Goal: Transaction & Acquisition: Subscribe to service/newsletter

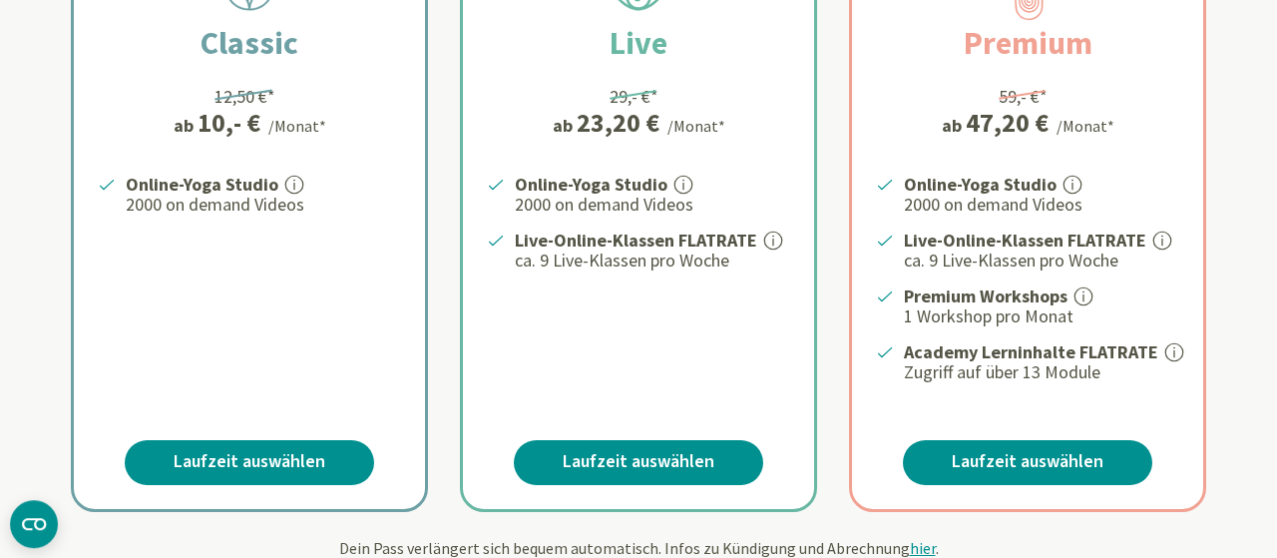
scroll to position [514, 0]
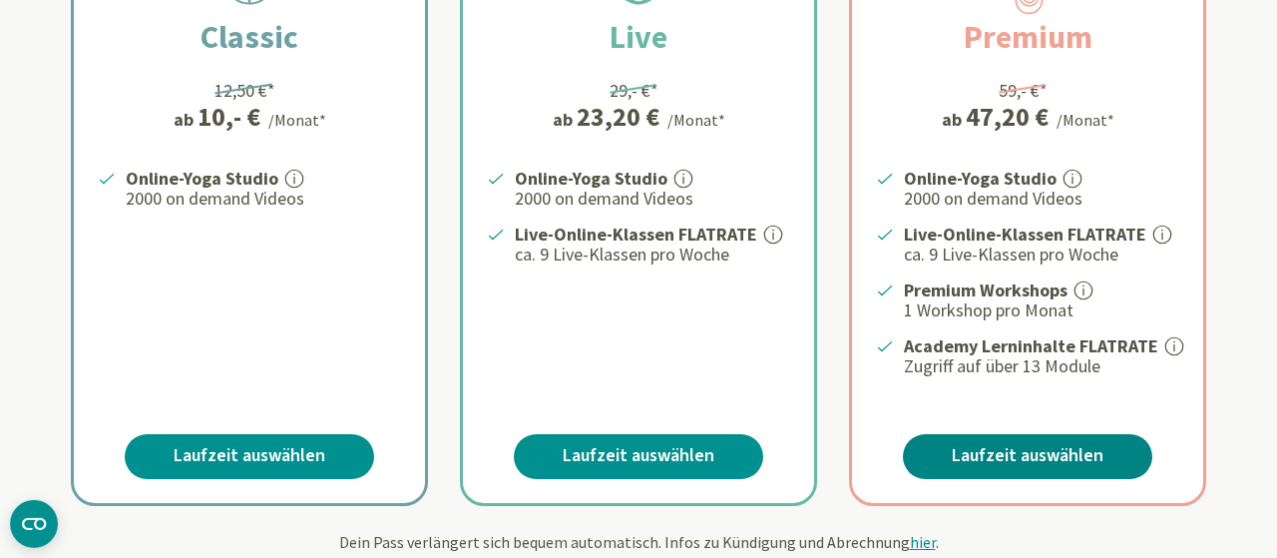
click at [1035, 442] on link "Laufzeit auswählen" at bounding box center [1027, 456] width 249 height 45
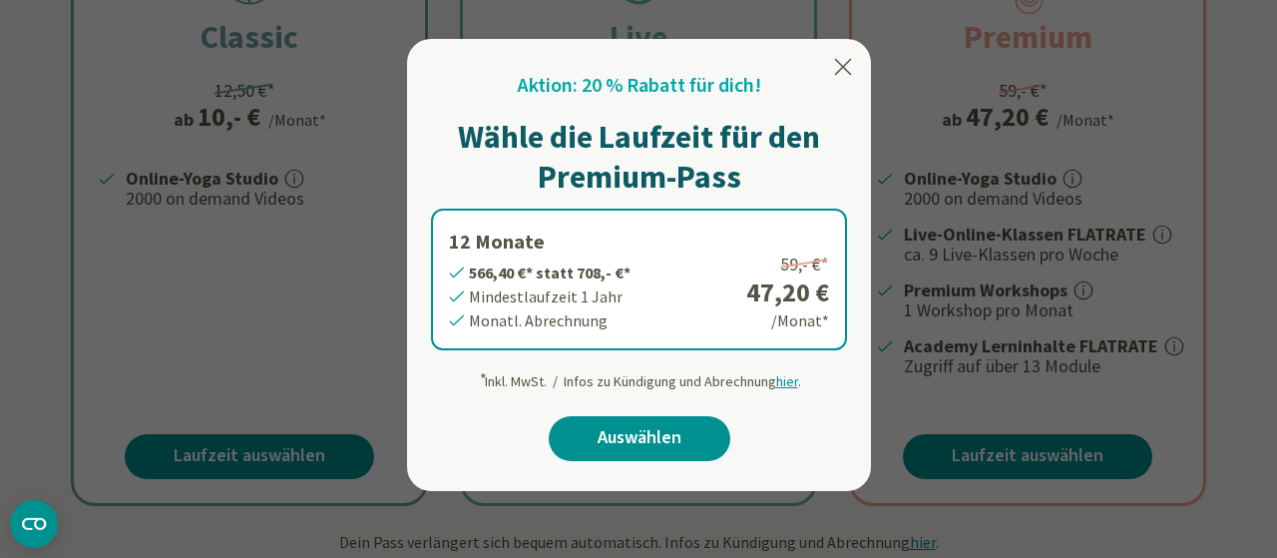
click at [846, 70] on icon at bounding box center [843, 67] width 17 height 16
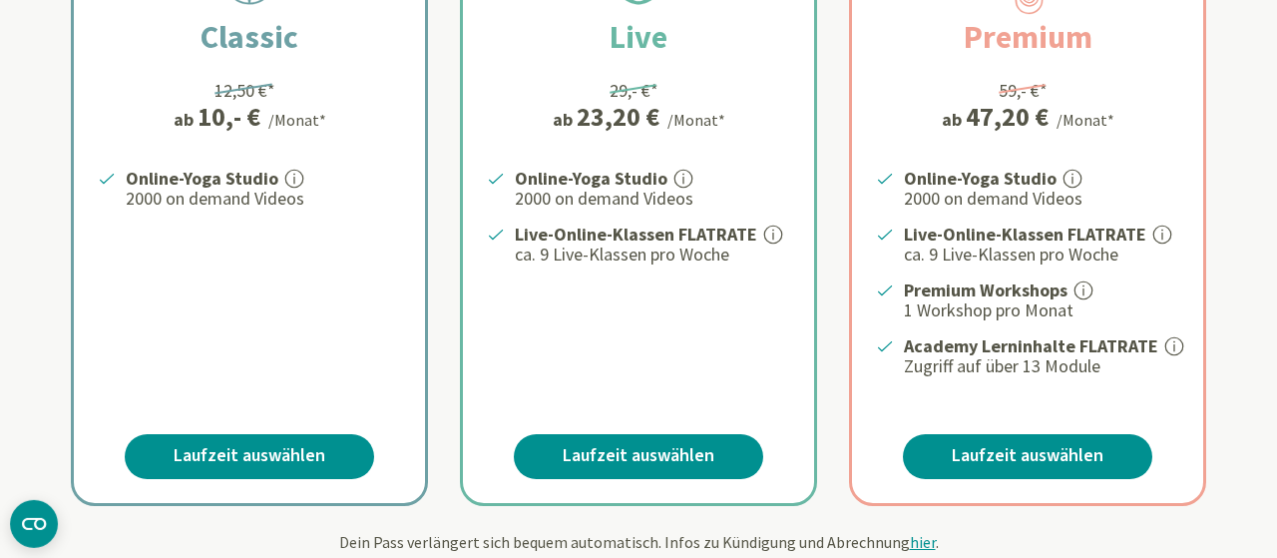
scroll to position [0, 0]
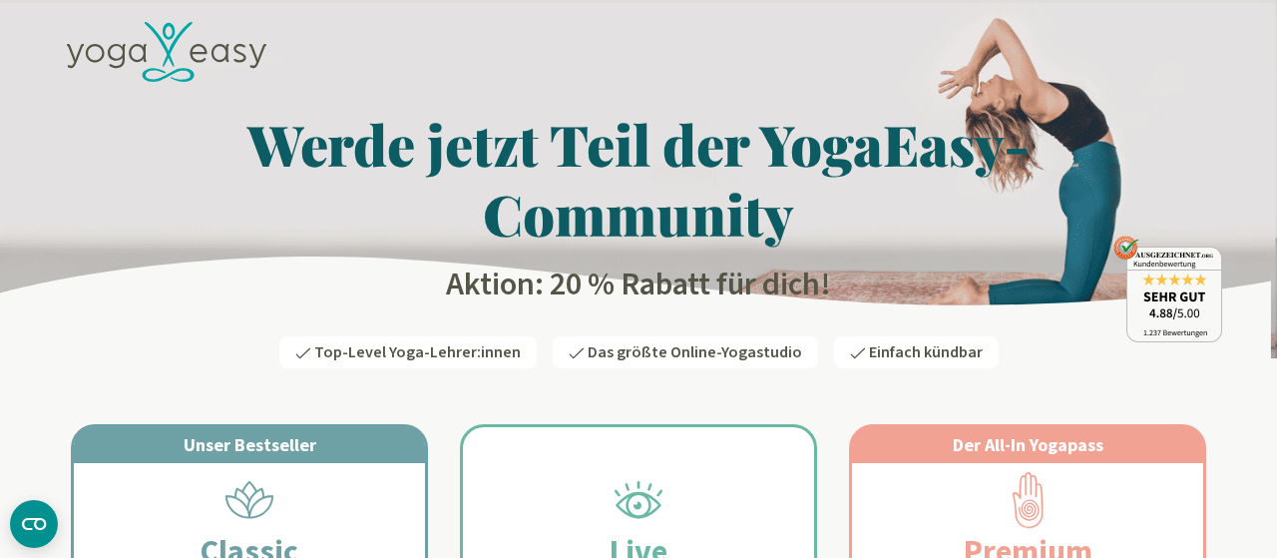
click at [146, 48] on icon at bounding box center [138, 53] width 18 height 18
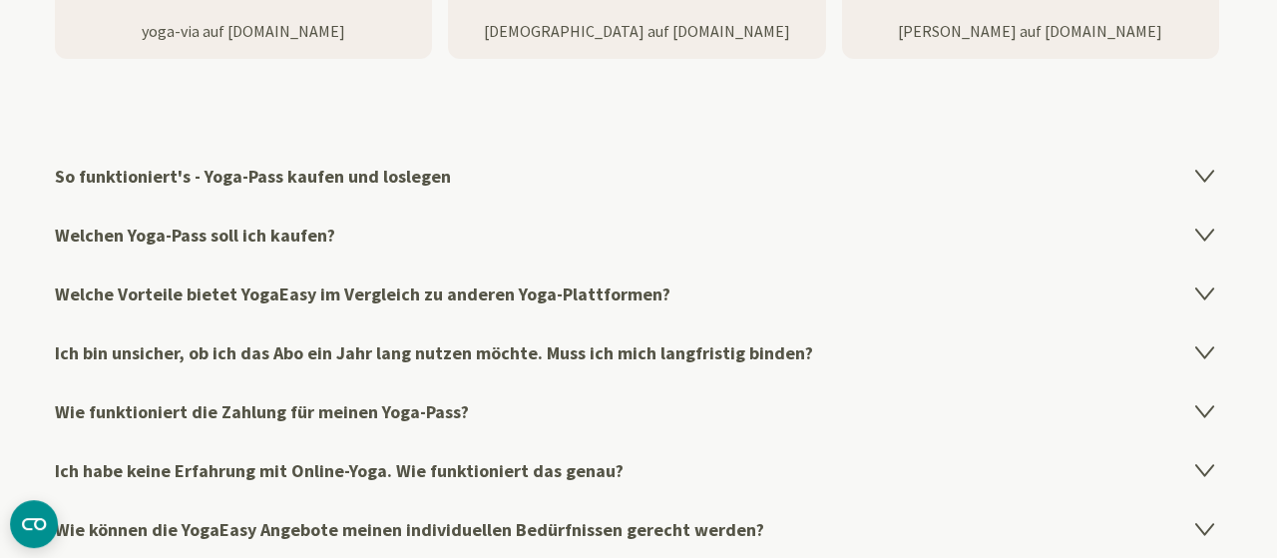
scroll to position [3161, 0]
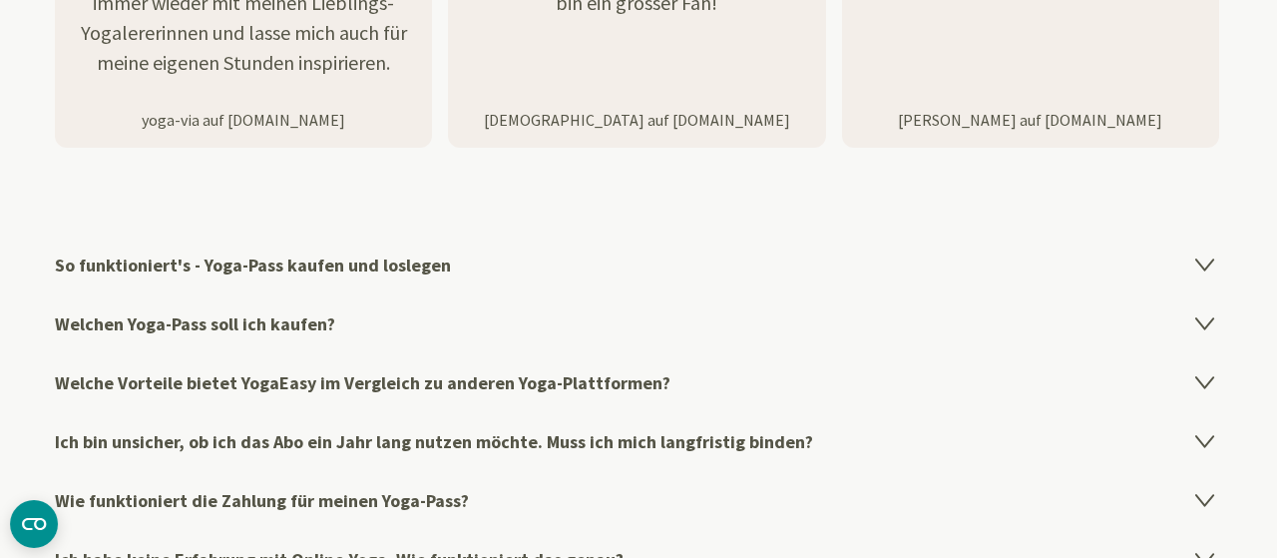
click at [1203, 259] on icon at bounding box center [1204, 264] width 17 height 11
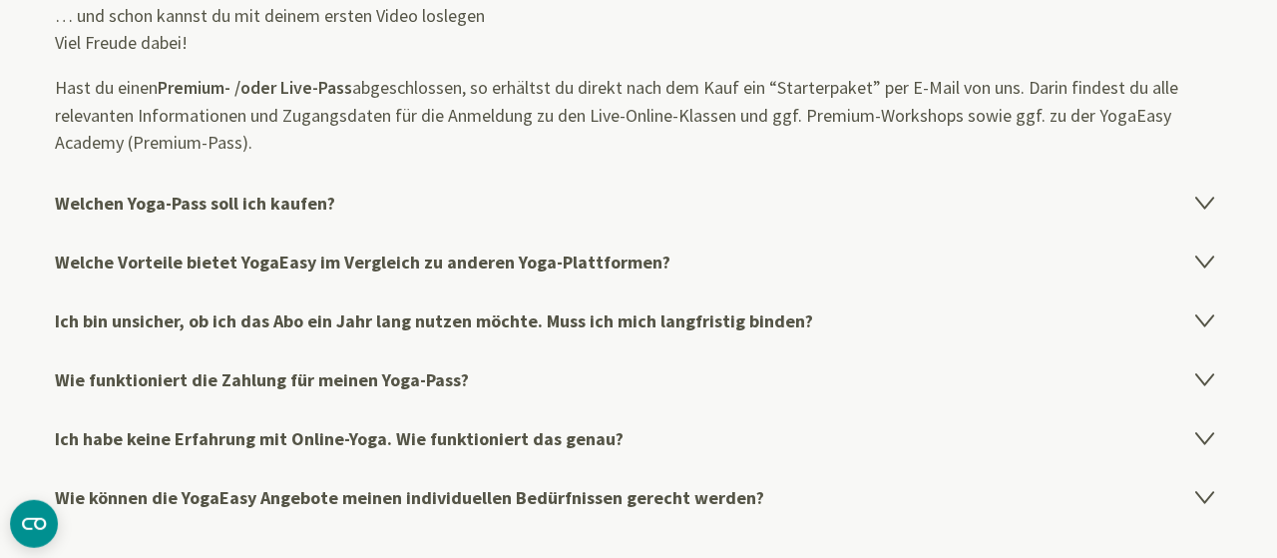
scroll to position [3581, 0]
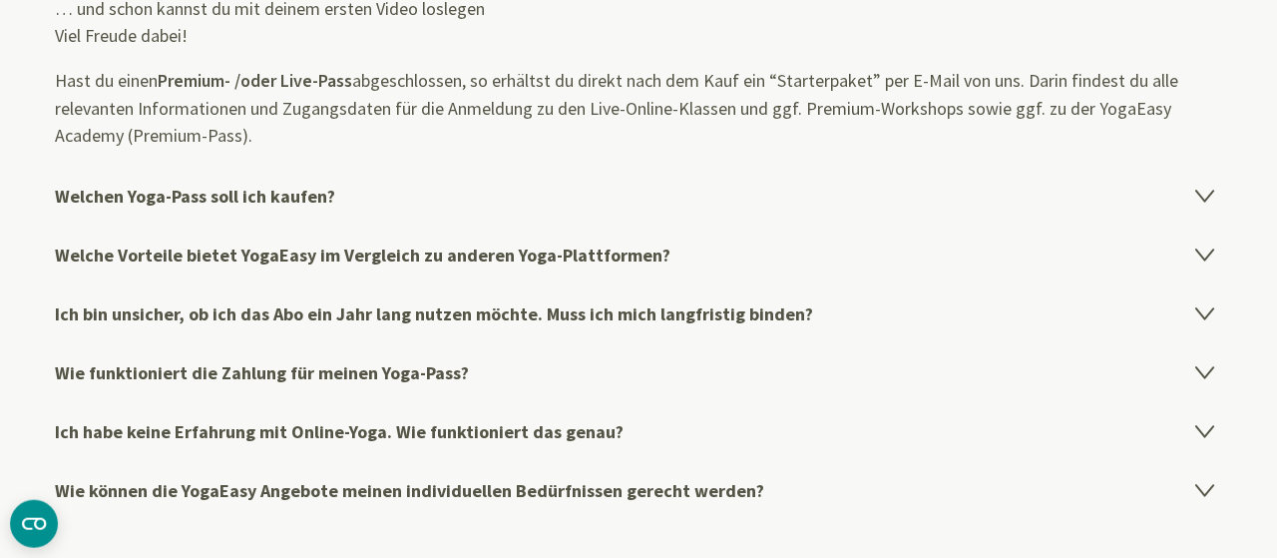
click at [1205, 309] on icon at bounding box center [1204, 314] width 17 height 11
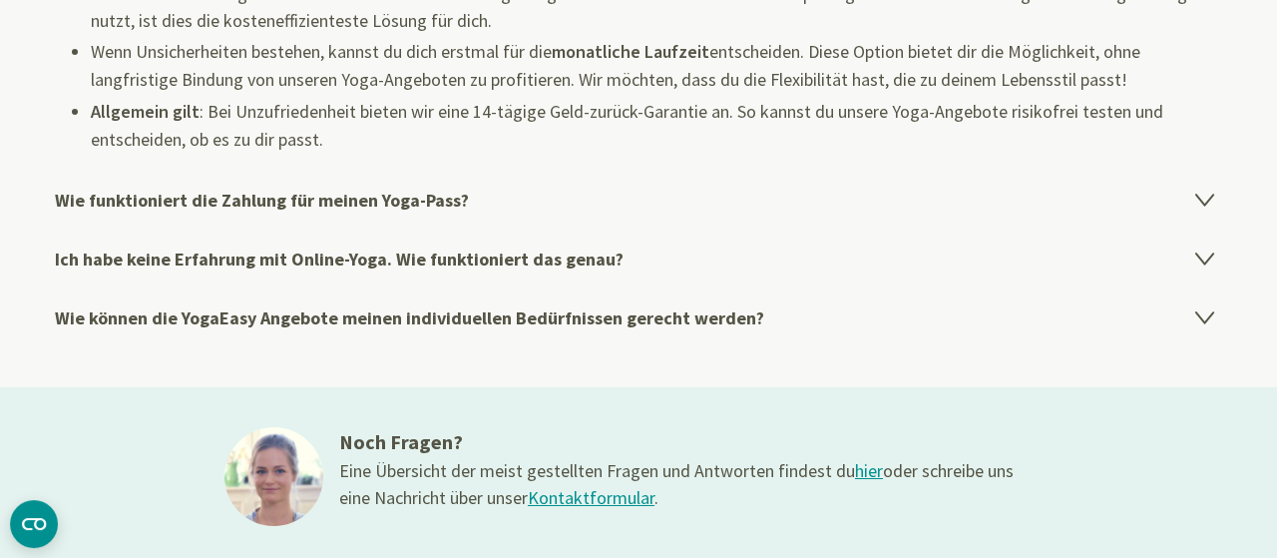
scroll to position [3678, 0]
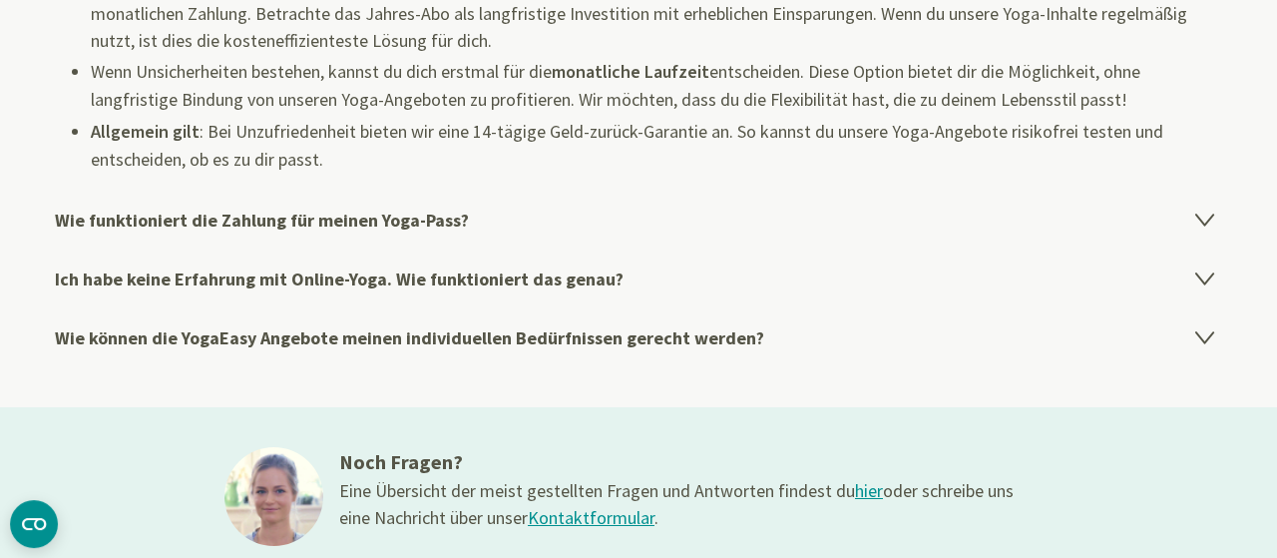
click at [1198, 270] on icon at bounding box center [1205, 277] width 24 height 24
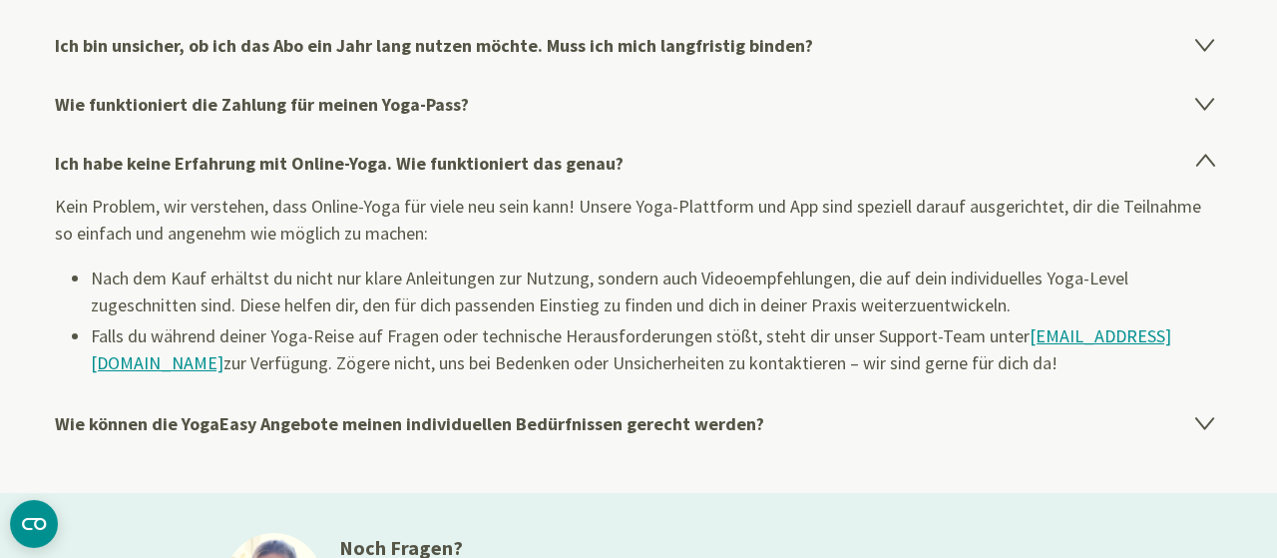
scroll to position [3577, 0]
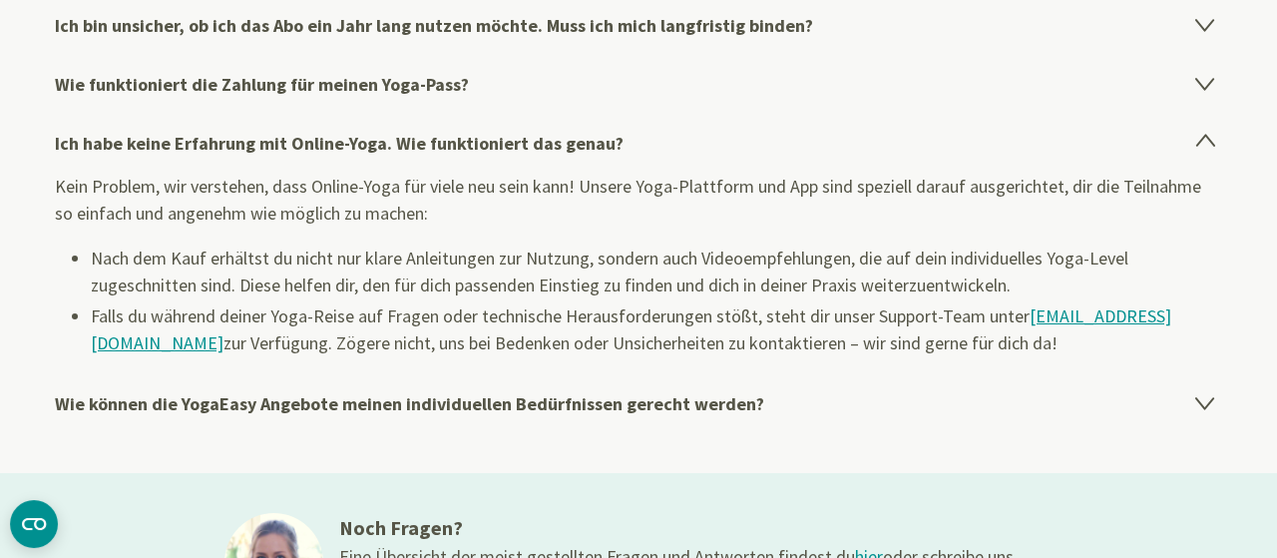
click at [1194, 396] on icon at bounding box center [1205, 402] width 24 height 24
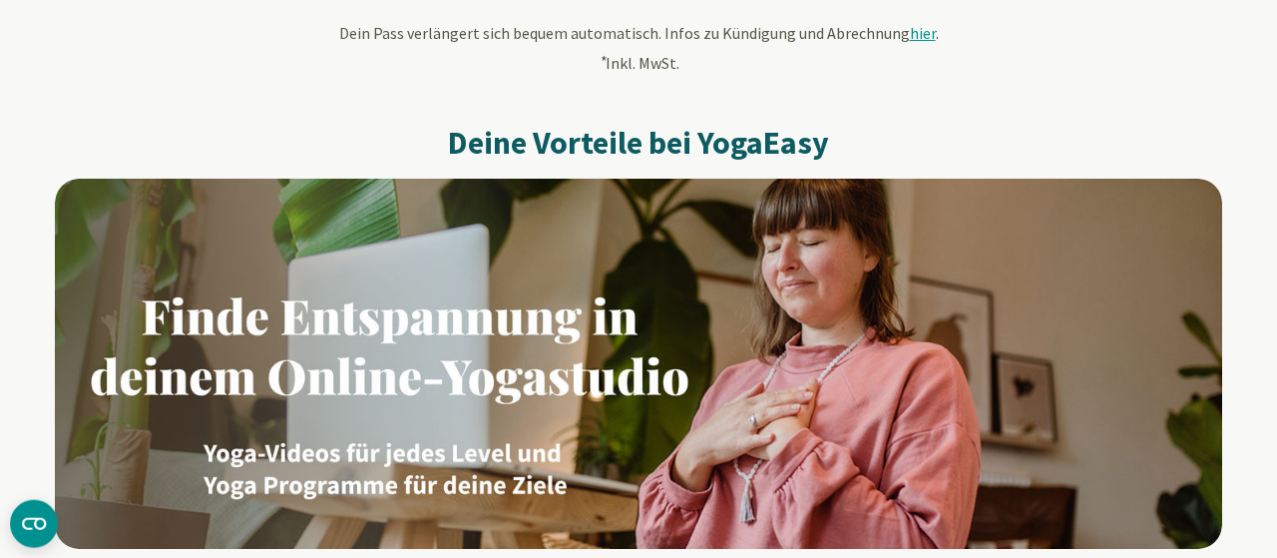
scroll to position [1017, 0]
